Goal: Information Seeking & Learning: Understand process/instructions

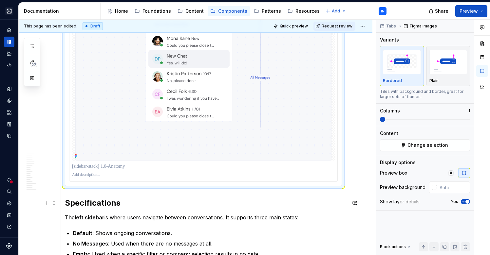
scroll to position [505, 0]
click at [230, 155] on img at bounding box center [203, 17] width 256 height 286
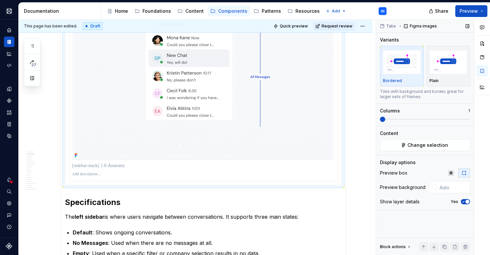
click at [465, 201] on icon "button" at bounding box center [463, 202] width 5 height 4
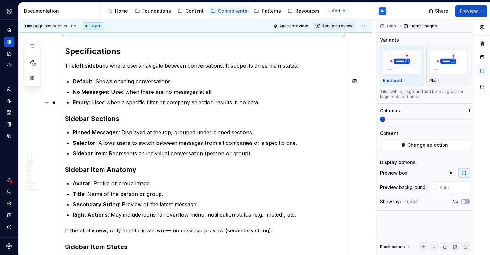
scroll to position [641, 0]
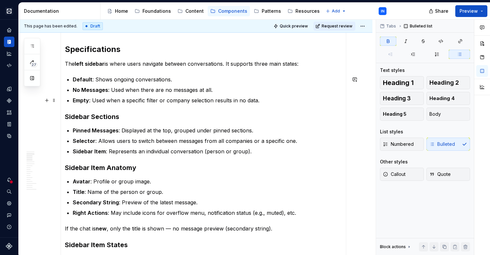
click at [167, 95] on ul "Default : Shows ongoing conversations. No Messages : Used when there are no mes…" at bounding box center [207, 90] width 269 height 29
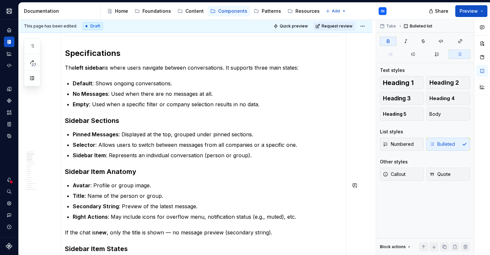
scroll to position [638, 0]
click at [269, 107] on p "Empty : Used when a specific filter or company selection results in no data." at bounding box center [207, 104] width 269 height 8
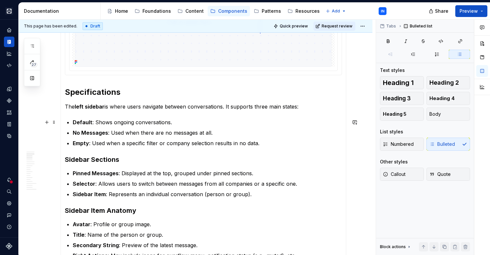
scroll to position [623, 0]
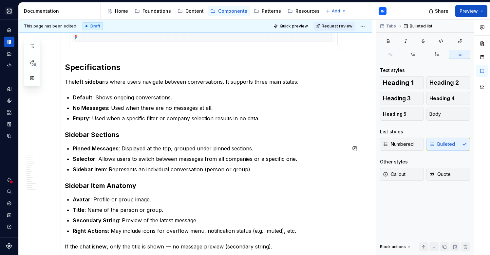
type textarea "*"
click at [136, 72] on h2 "Specifications" at bounding box center [203, 67] width 277 height 10
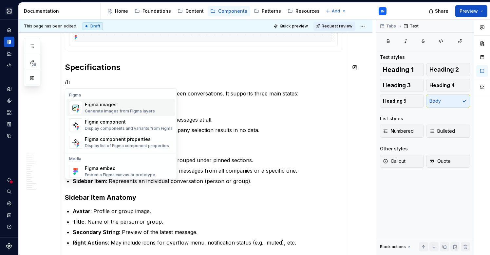
click at [119, 104] on div "Figma images" at bounding box center [120, 105] width 70 height 7
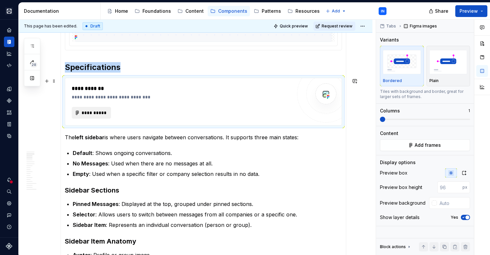
click at [97, 111] on span "**********" at bounding box center [94, 113] width 26 height 7
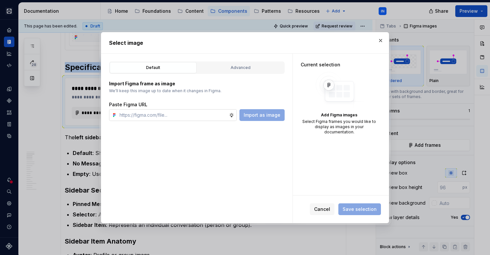
type textarea "*"
type input "◆ sidebar/sidebar-stack Default No-messages Empty 0 Messages All Companies Mess…"
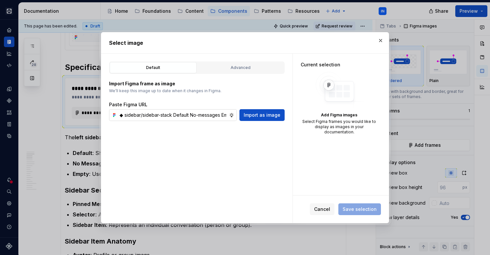
click at [208, 116] on input "◆ sidebar/sidebar-stack Default No-messages Empty 0 Messages All Companies Mess…" at bounding box center [173, 115] width 112 height 12
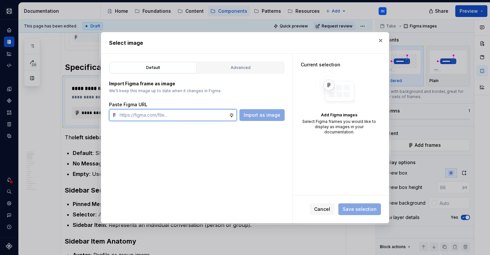
click at [140, 114] on input "text" at bounding box center [173, 115] width 112 height 12
paste input "[URL][DOMAIN_NAME][DOMAIN_NAME]"
type input "[URL][DOMAIN_NAME][DOMAIN_NAME]"
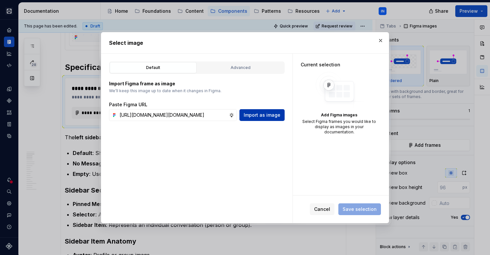
click at [263, 113] on span "Import as image" at bounding box center [262, 115] width 37 height 7
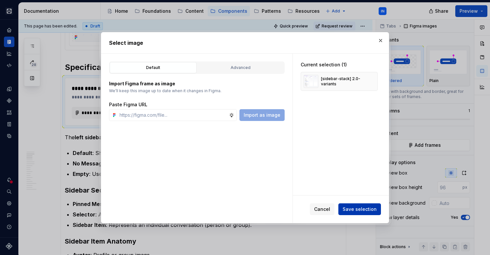
click at [362, 208] on span "Save selection" at bounding box center [360, 209] width 34 height 7
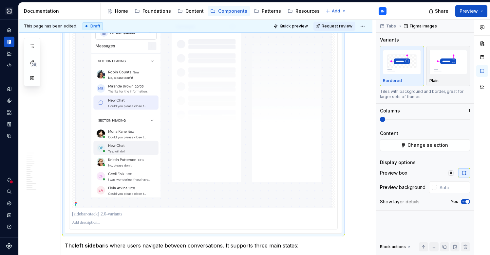
scroll to position [734, 0]
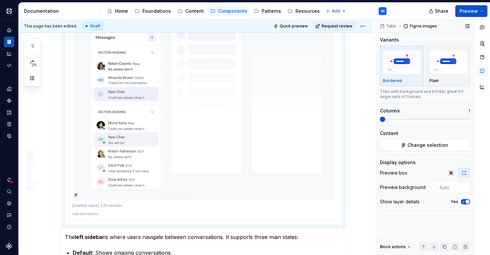
click at [464, 202] on icon "button" at bounding box center [463, 202] width 5 height 4
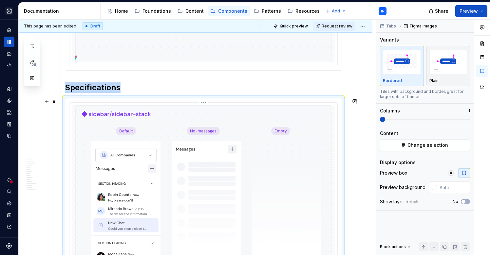
scroll to position [598, 0]
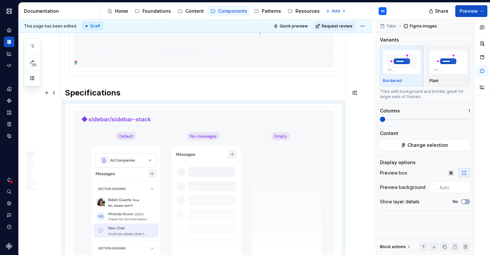
click at [158, 85] on section-item-column "Anatomy Specifications The left sidebar is where users navigate between convers…" at bounding box center [203, 173] width 277 height 829
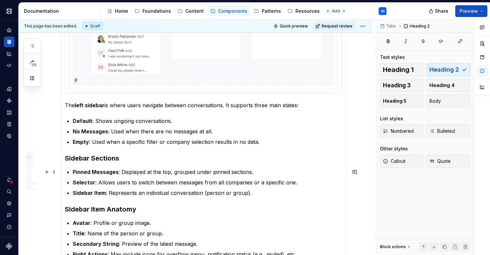
scroll to position [850, 0]
type textarea "*"
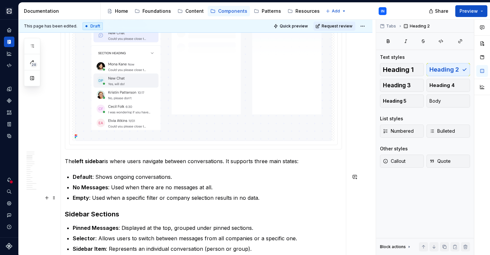
scroll to position [849, 0]
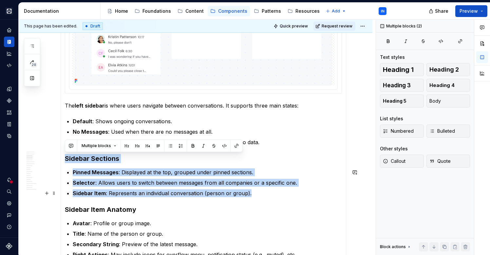
drag, startPoint x: 65, startPoint y: 158, endPoint x: 251, endPoint y: 197, distance: 189.8
copy section-item-column "Sidebar Sections Pinned Messages : Displayed at the top, grouped under pinned s…"
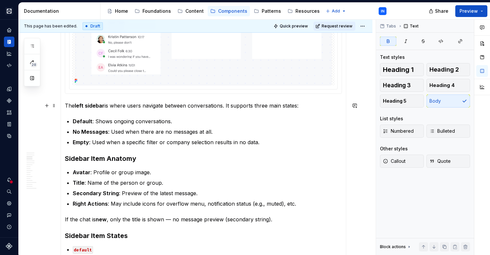
click at [85, 105] on strong "left sidebar" at bounding box center [90, 105] width 30 height 7
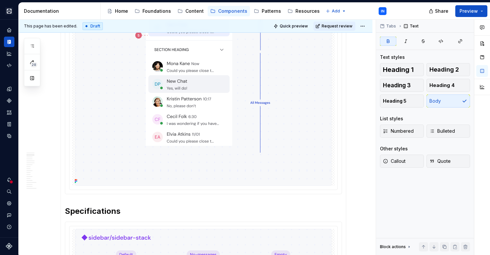
scroll to position [473, 0]
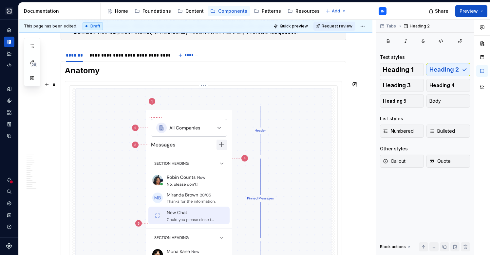
scroll to position [293, 0]
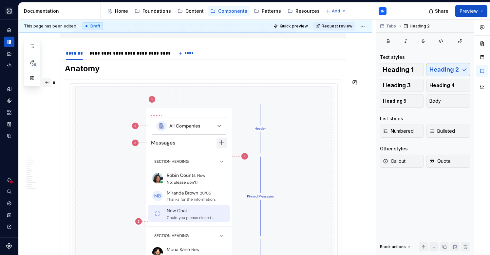
click at [45, 82] on button "button" at bounding box center [46, 82] width 9 height 9
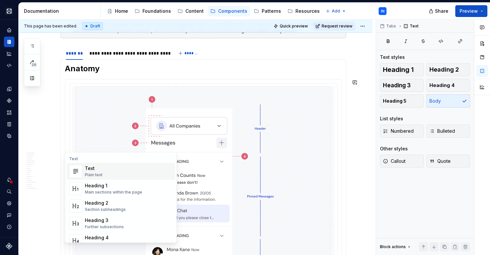
scroll to position [435, 0]
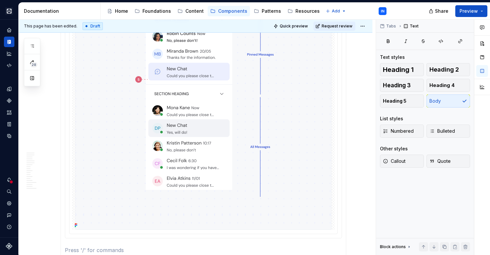
click at [81, 250] on p at bounding box center [203, 251] width 277 height 8
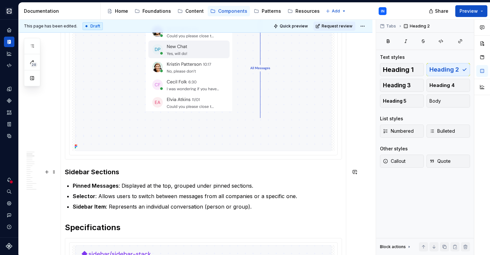
scroll to position [520, 0]
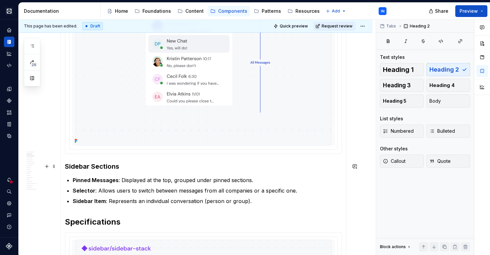
click at [77, 160] on section-item-column "Anatomy Sidebar Sections Pinned Messages : Displayed at the top, grouped under …" at bounding box center [203, 251] width 277 height 829
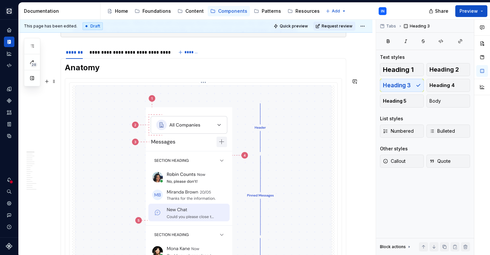
scroll to position [283, 0]
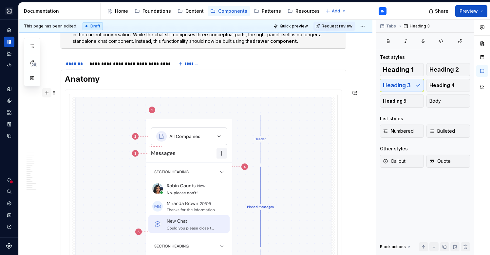
click at [46, 92] on button "button" at bounding box center [46, 92] width 9 height 9
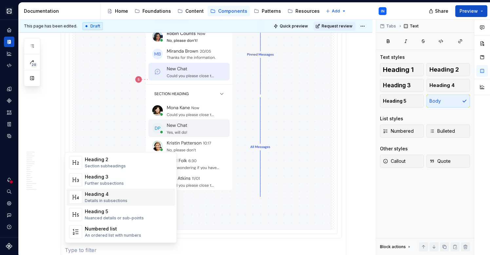
scroll to position [48, 0]
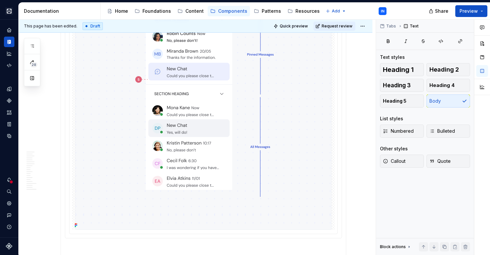
click at [99, 229] on html "Cobalt IN Design system data Documentation Accessibility guide for tree Page tr…" at bounding box center [245, 127] width 490 height 255
click at [100, 239] on html "Cobalt IN Design system data Documentation Accessibility guide for tree Page tr…" at bounding box center [245, 127] width 490 height 255
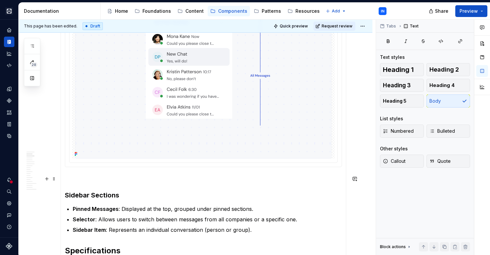
scroll to position [513, 0]
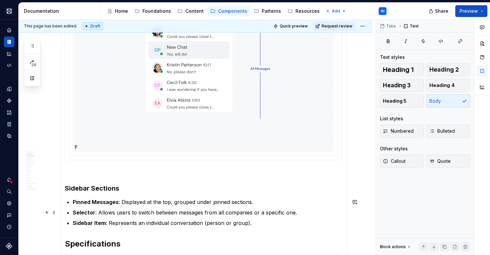
click at [101, 209] on p "Selector : Allows users to switch between messages from all companies or a spec…" at bounding box center [207, 213] width 269 height 8
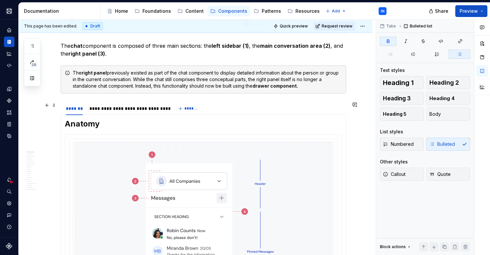
scroll to position [235, 0]
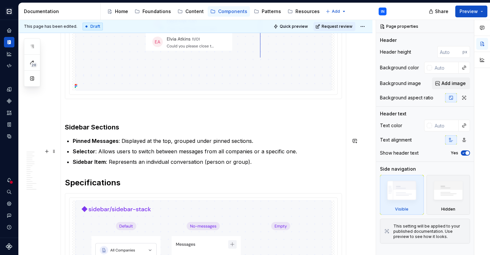
scroll to position [558, 0]
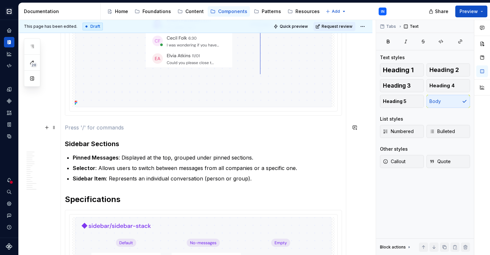
click at [79, 127] on p at bounding box center [203, 128] width 277 height 8
click at [389, 136] on button "Numbered" at bounding box center [402, 131] width 44 height 13
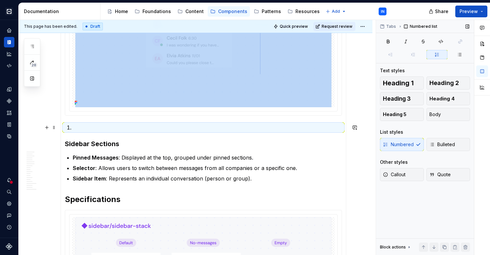
click at [86, 127] on p at bounding box center [207, 128] width 269 height 8
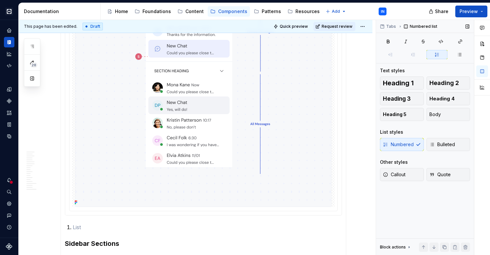
type textarea "*"
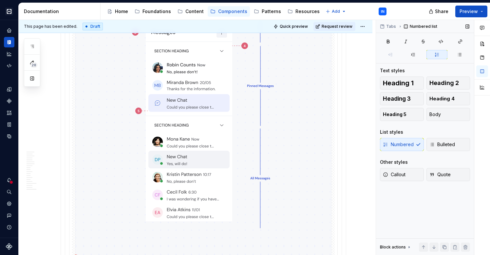
scroll to position [511, 0]
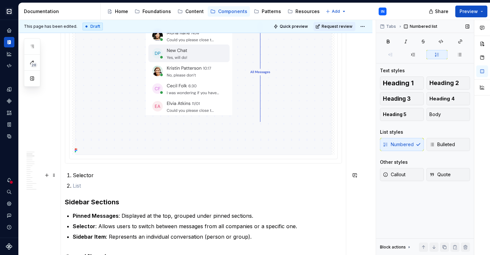
click at [87, 176] on p "Selector" at bounding box center [207, 176] width 269 height 8
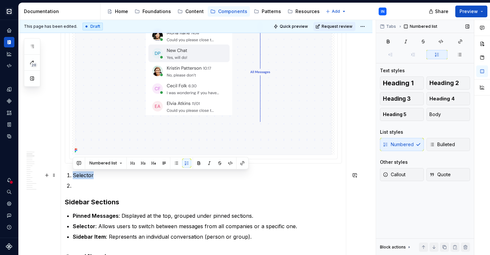
click at [87, 176] on p "Selector" at bounding box center [207, 176] width 269 height 8
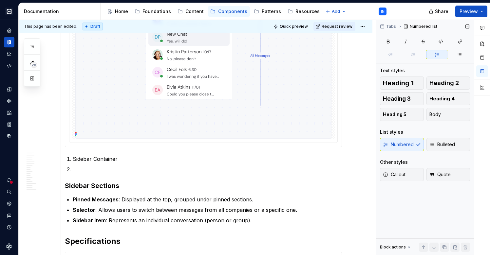
scroll to position [533, 0]
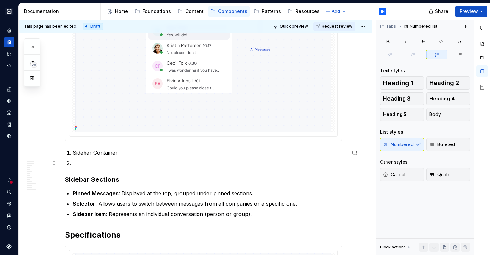
click at [94, 165] on p at bounding box center [207, 163] width 269 height 8
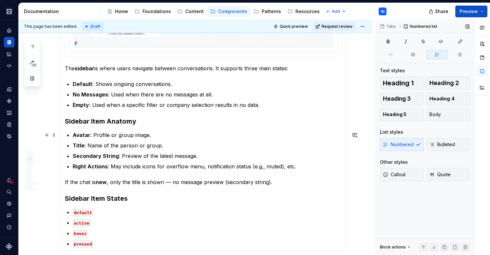
scroll to position [995, 0]
click at [149, 121] on h3 "Sidebar Item Anatomy" at bounding box center [203, 122] width 277 height 9
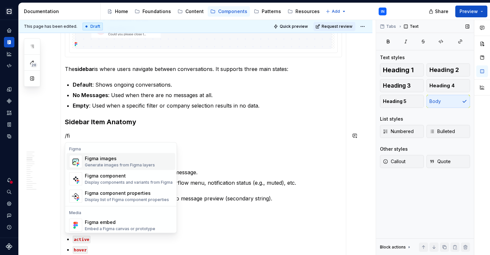
click at [100, 161] on div "Figma images" at bounding box center [120, 159] width 70 height 7
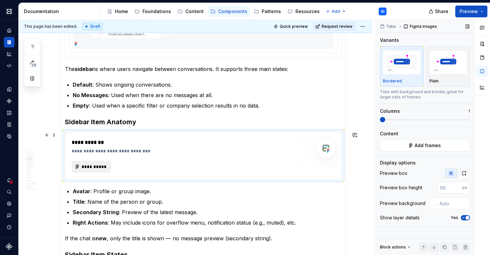
click at [103, 167] on span "**********" at bounding box center [94, 167] width 26 height 7
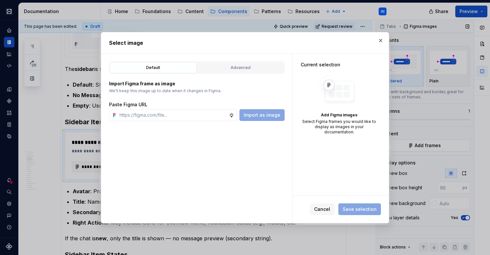
type textarea "*"
paste input "https://www.figma.com/design/zY2n9aJw9LxkYGzrGNXN8L/%E2%98%84%EF%B8%8F-Supernov…"
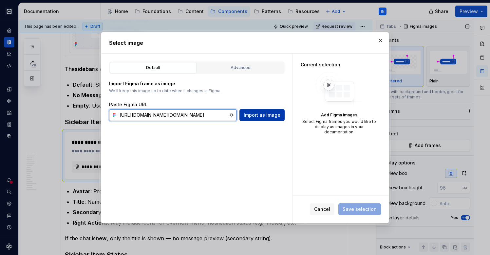
type input "https://www.figma.com/design/zY2n9aJw9LxkYGzrGNXN8L/%E2%98%84%EF%B8%8F-Supernov…"
click at [255, 117] on span "Import as image" at bounding box center [262, 115] width 37 height 7
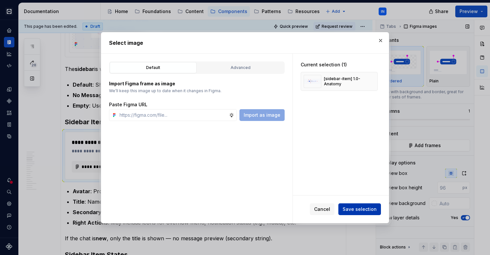
click at [365, 211] on span "Save selection" at bounding box center [360, 209] width 34 height 7
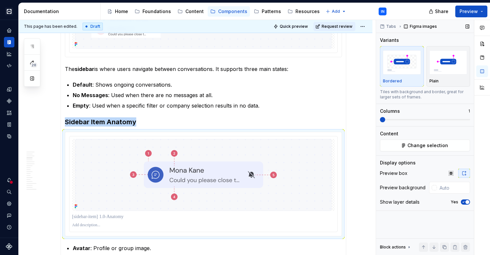
click at [467, 202] on span "button" at bounding box center [467, 202] width 4 height 4
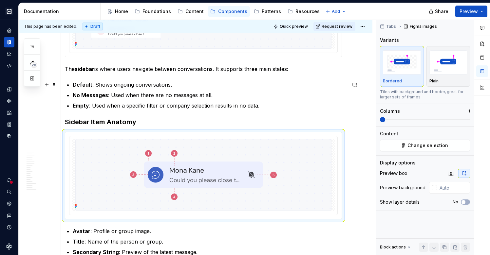
type textarea "*"
